Goal: Find specific page/section: Find specific page/section

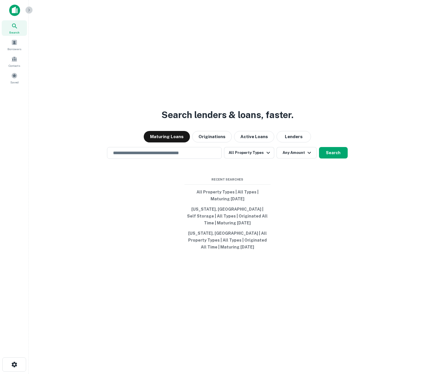
click at [28, 10] on icon "button" at bounding box center [29, 10] width 5 height 5
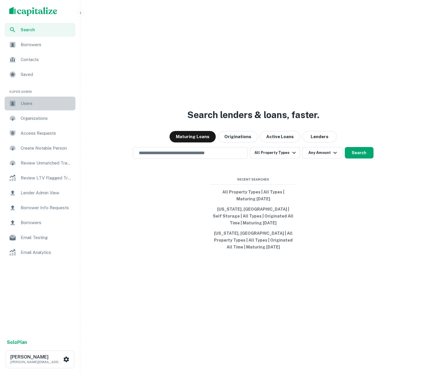
click at [27, 102] on span "Users" at bounding box center [46, 103] width 51 height 7
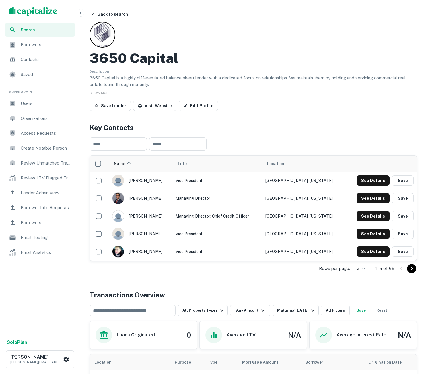
click at [50, 30] on span "Search" at bounding box center [46, 30] width 51 height 6
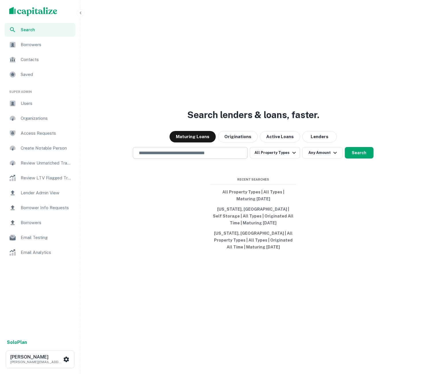
click at [163, 153] on input "text" at bounding box center [189, 153] width 109 height 7
click at [160, 156] on input "text" at bounding box center [189, 153] width 109 height 7
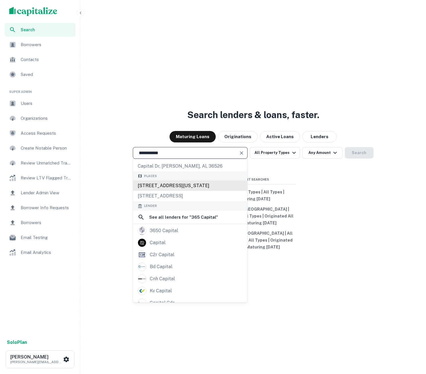
scroll to position [60, 0]
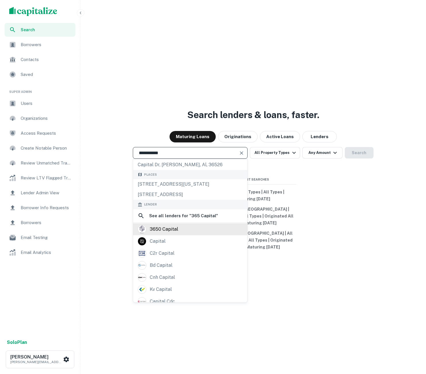
type input "**********"
click at [173, 234] on div "3650 capital" at bounding box center [164, 229] width 28 height 9
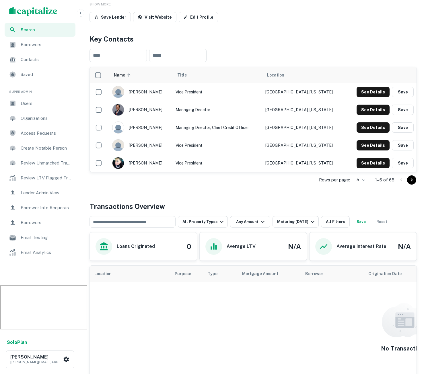
scroll to position [92, 0]
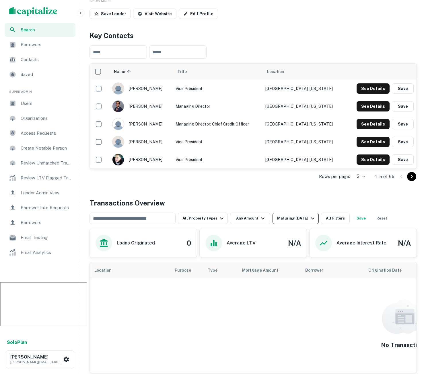
click at [304, 219] on div "Maturing [DATE]" at bounding box center [296, 218] width 39 height 7
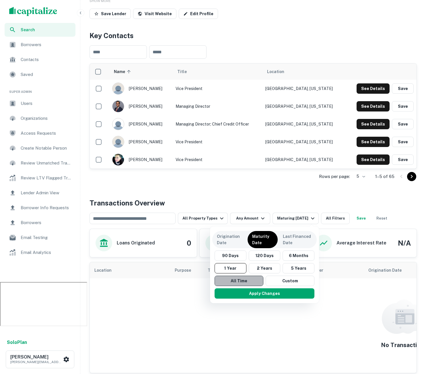
click at [246, 281] on button "All Time" at bounding box center [238, 281] width 49 height 10
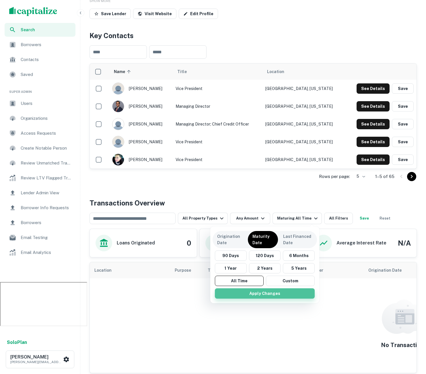
click at [249, 295] on button "Apply Changes" at bounding box center [265, 293] width 100 height 10
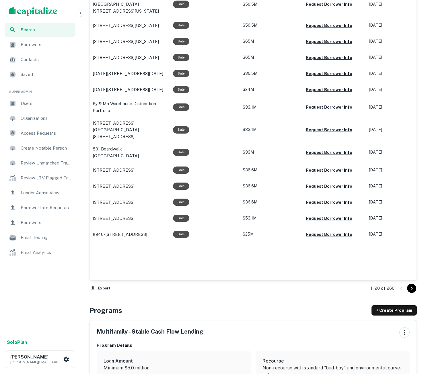
scroll to position [443, 0]
